Goal: Task Accomplishment & Management: Manage account settings

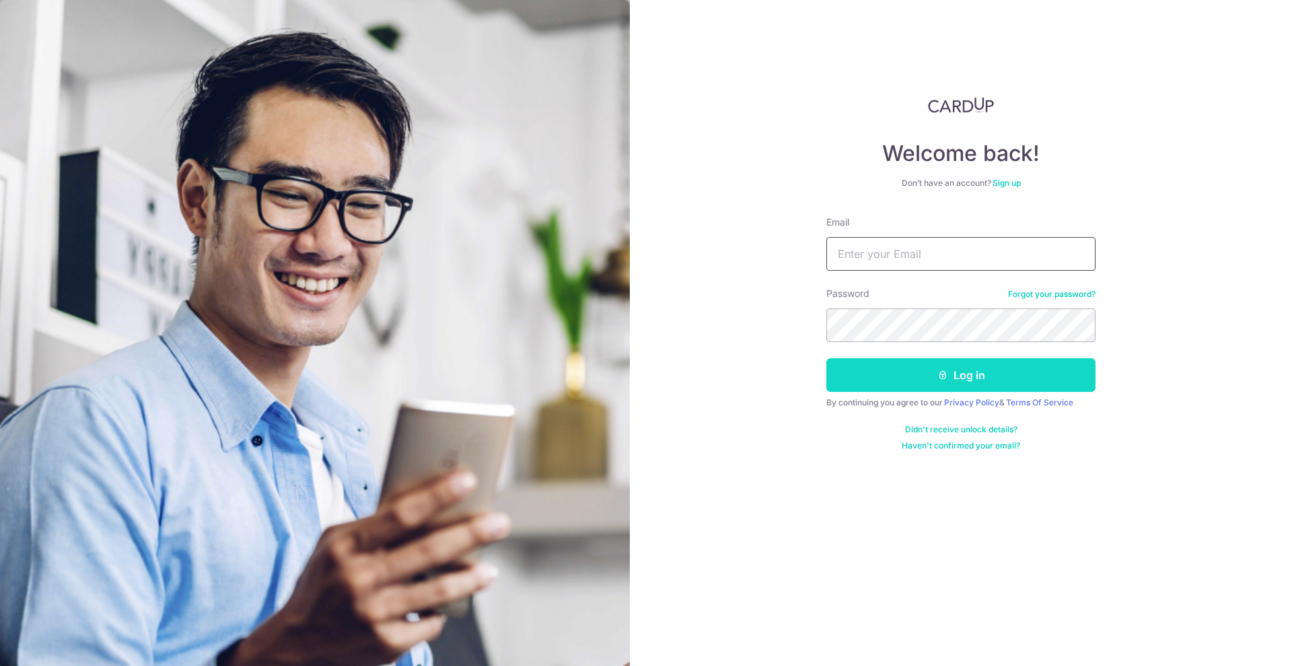
type input "[EMAIL_ADDRESS][DOMAIN_NAME]"
click at [929, 389] on button "Log in" at bounding box center [960, 375] width 269 height 34
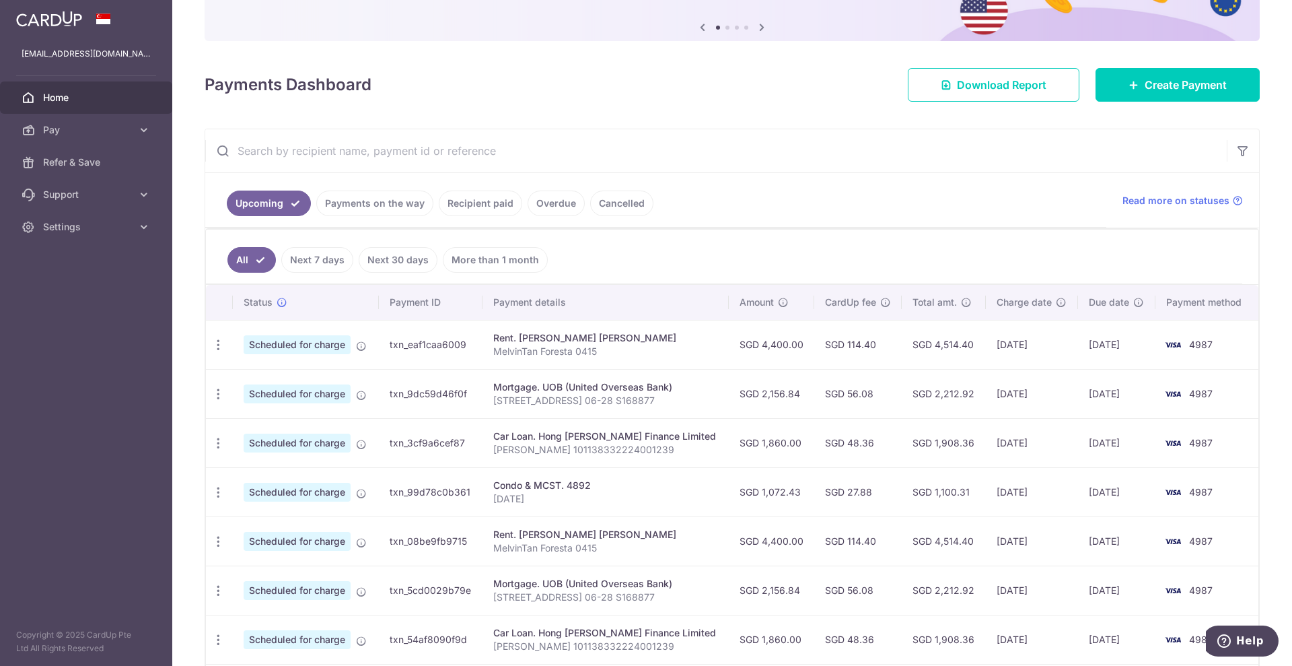
scroll to position [168, 0]
